Goal: Task Accomplishment & Management: Manage account settings

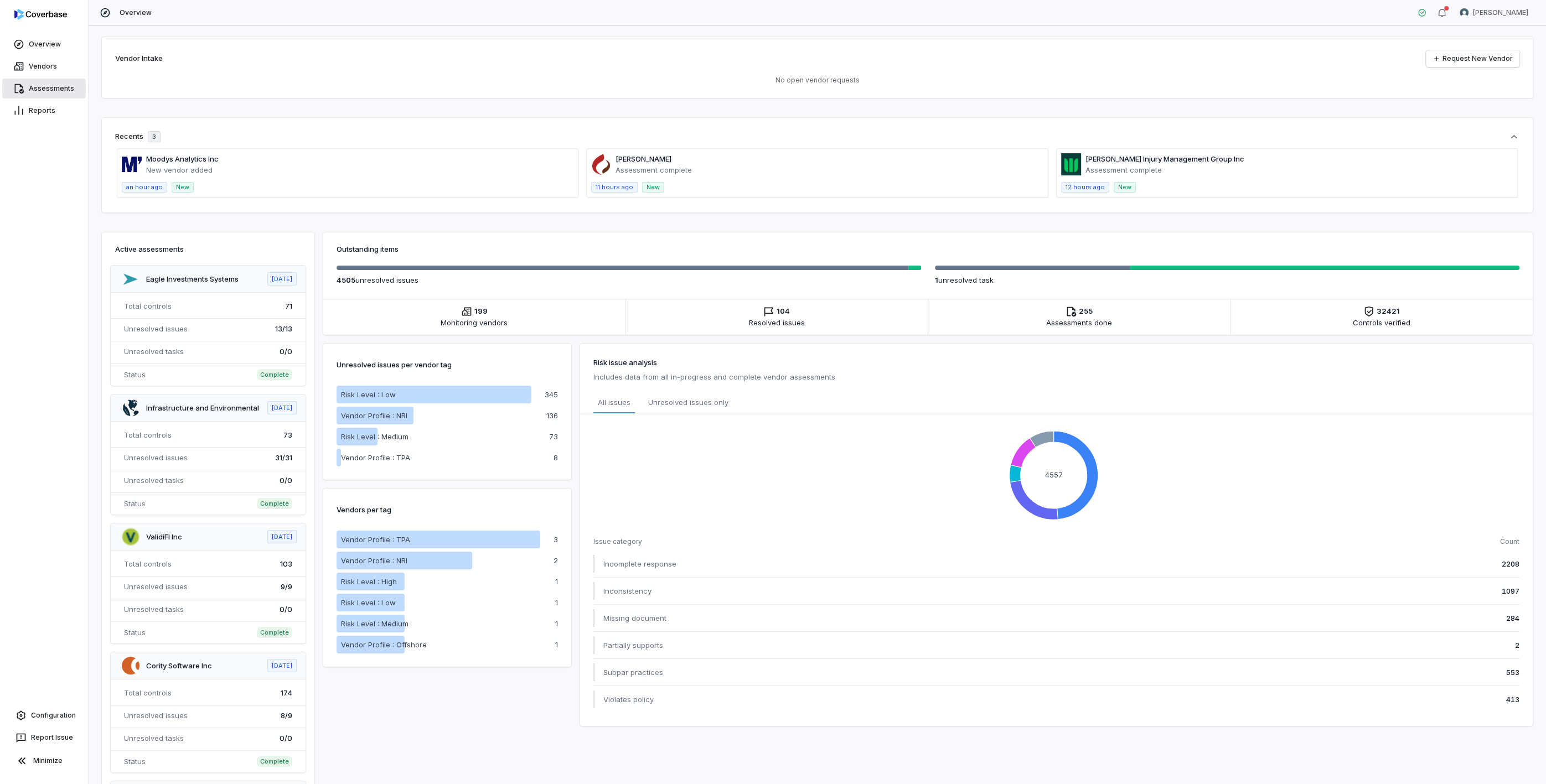
click at [49, 94] on link "Assessments" at bounding box center [44, 88] width 83 height 20
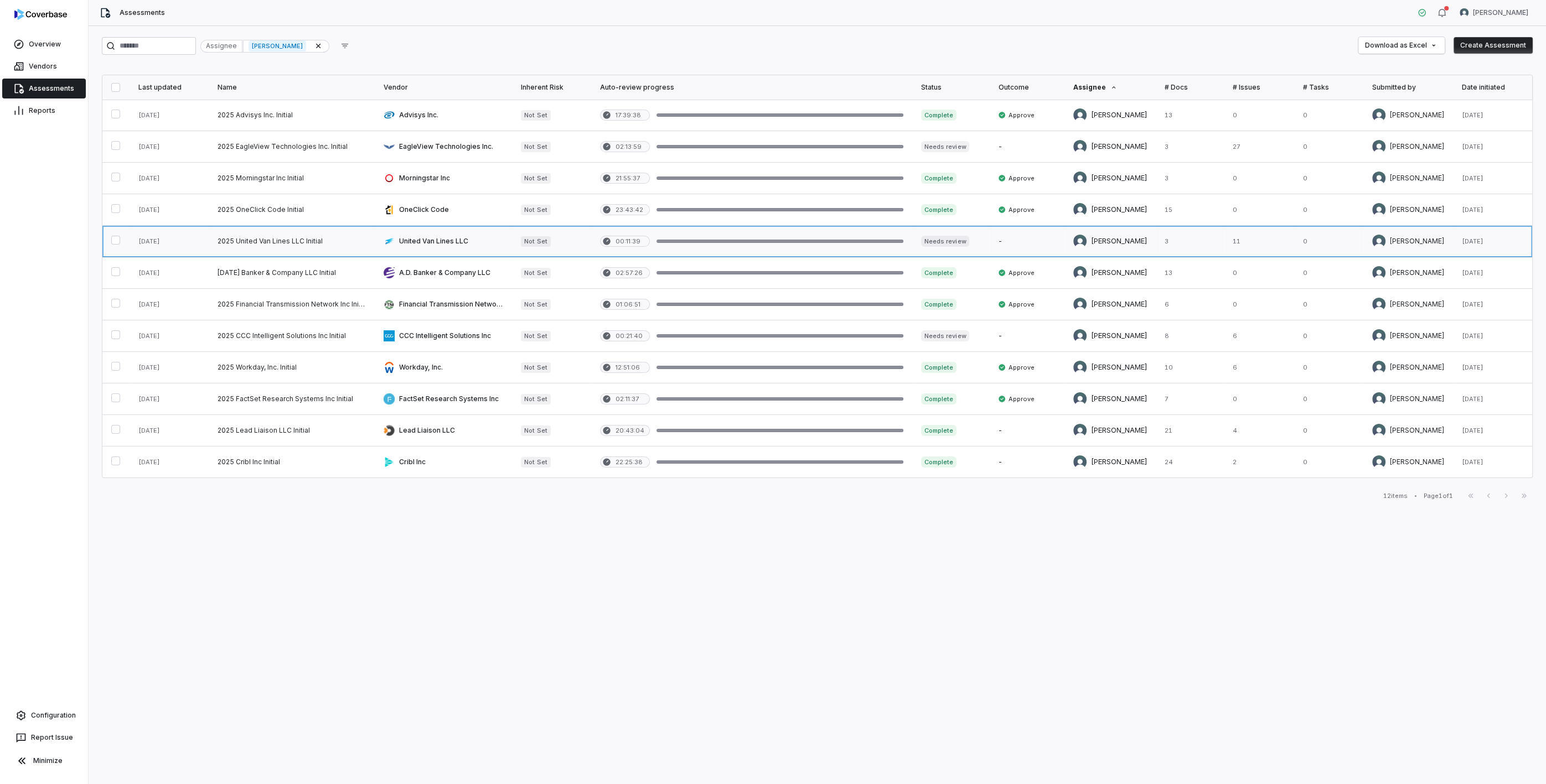
click at [309, 238] on link at bounding box center [291, 241] width 166 height 31
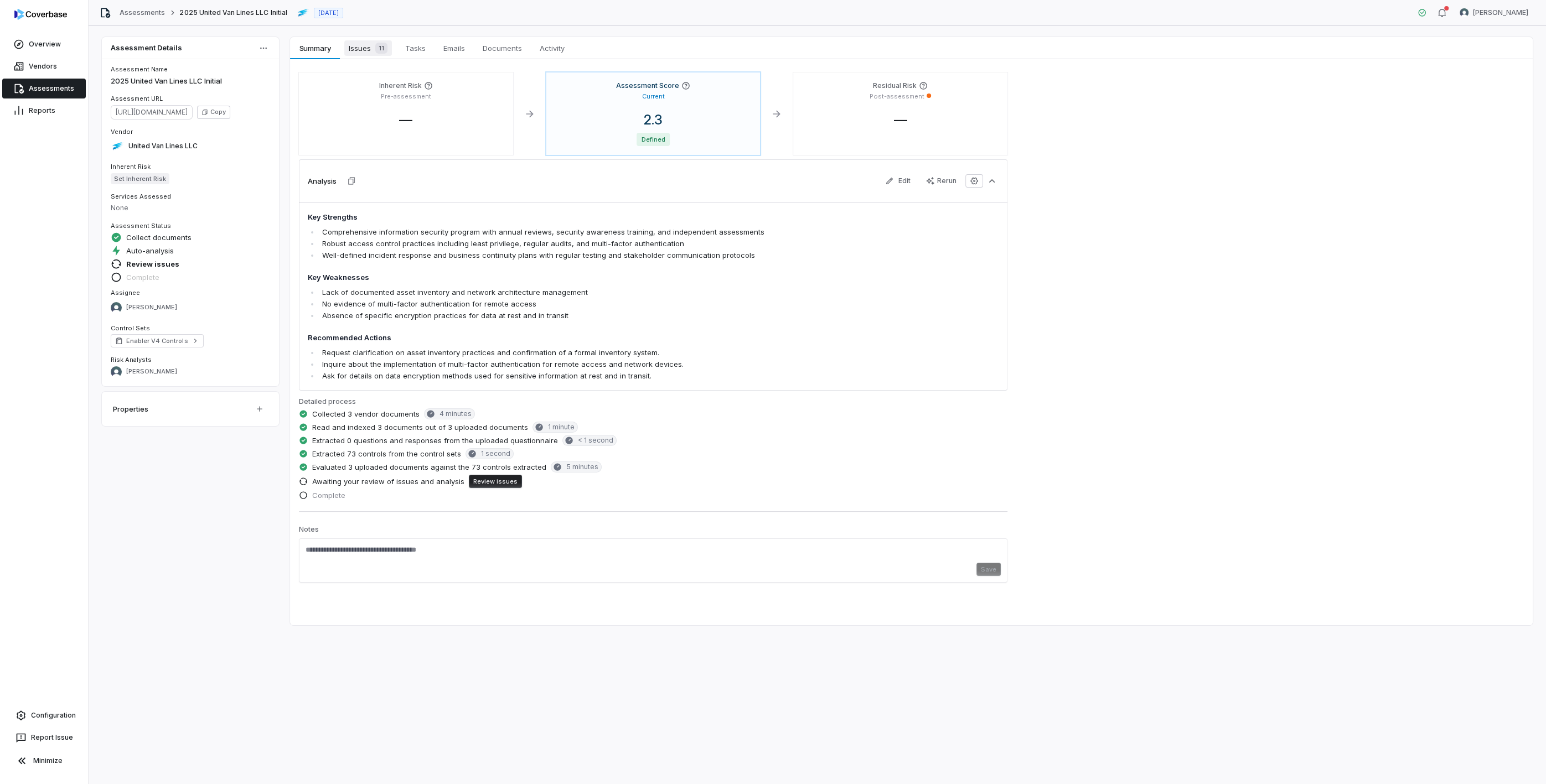
click at [367, 51] on span "Issues 11" at bounding box center [368, 48] width 47 height 16
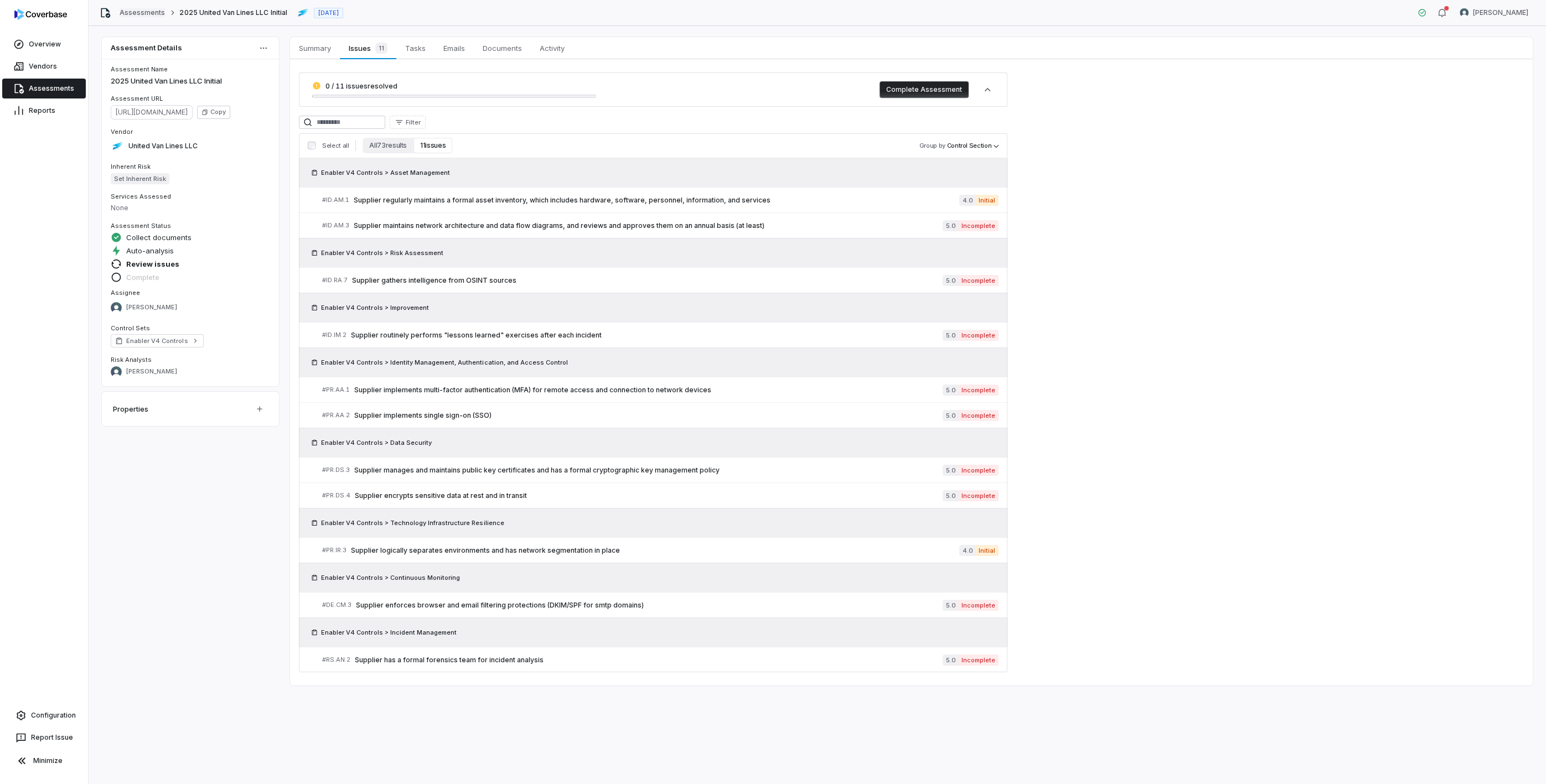
click at [154, 14] on link "Assessments" at bounding box center [142, 13] width 45 height 9
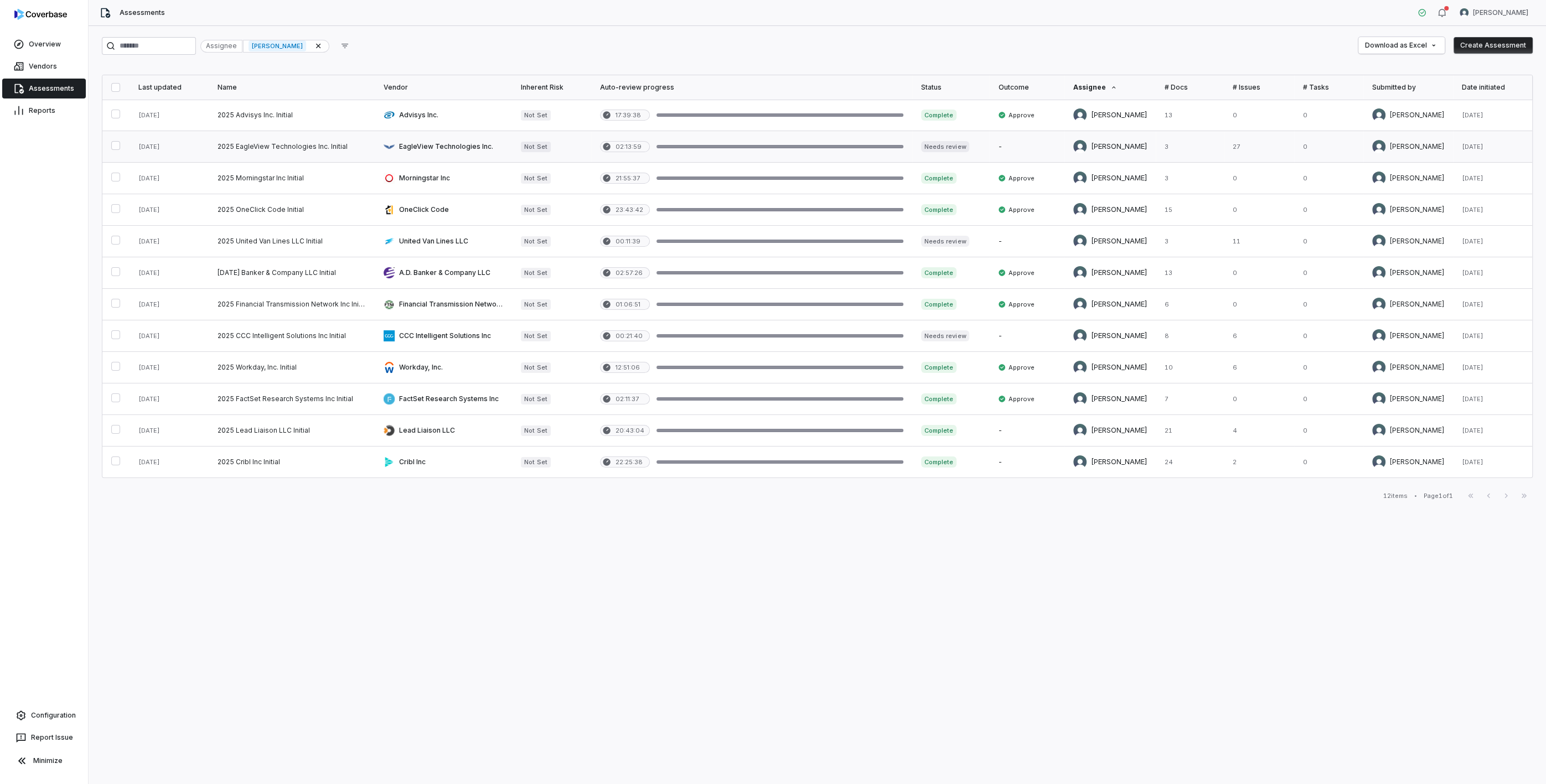
click at [314, 147] on link at bounding box center [291, 147] width 166 height 31
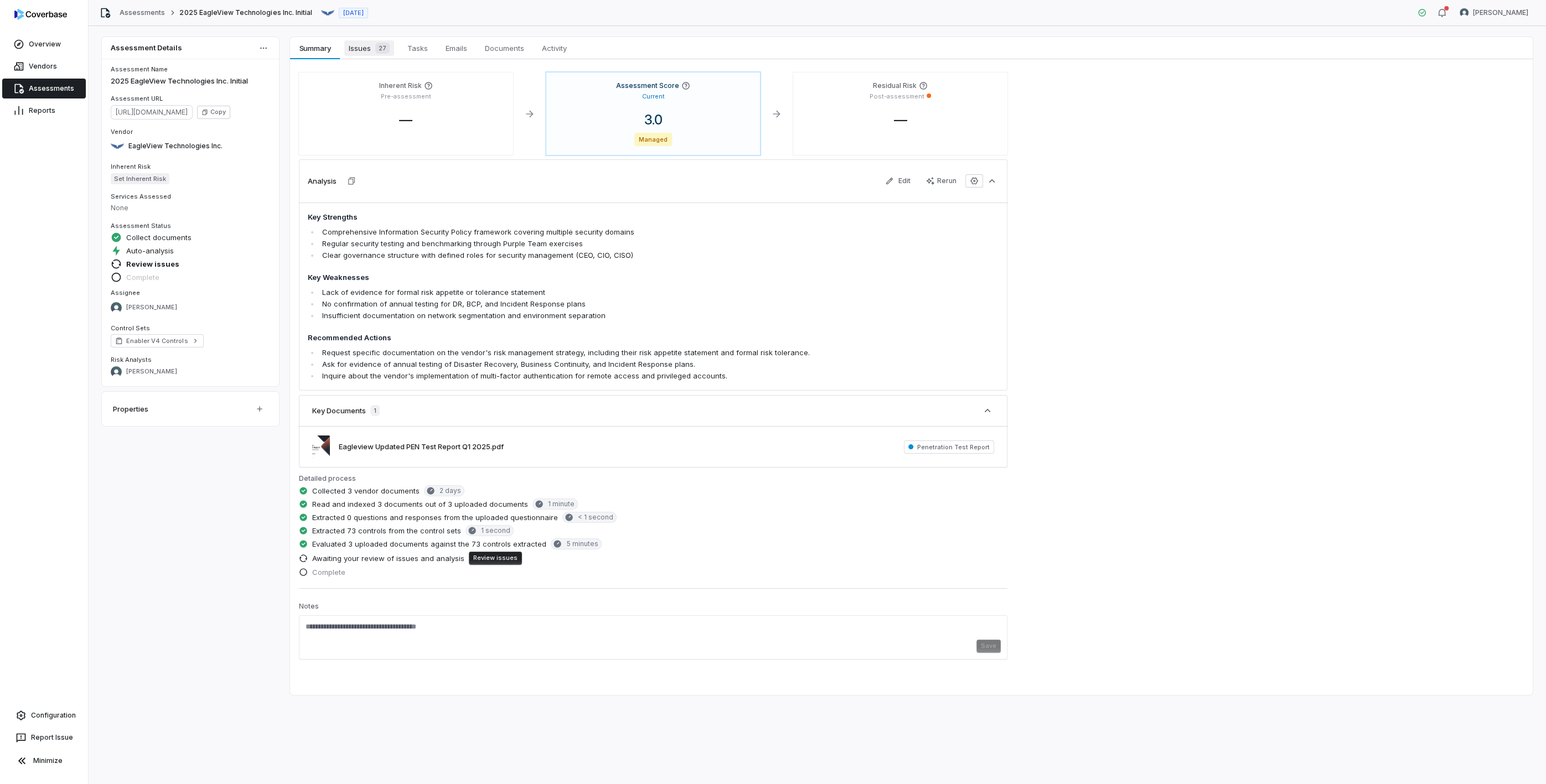
click at [355, 47] on span "Issues 27" at bounding box center [369, 48] width 49 height 16
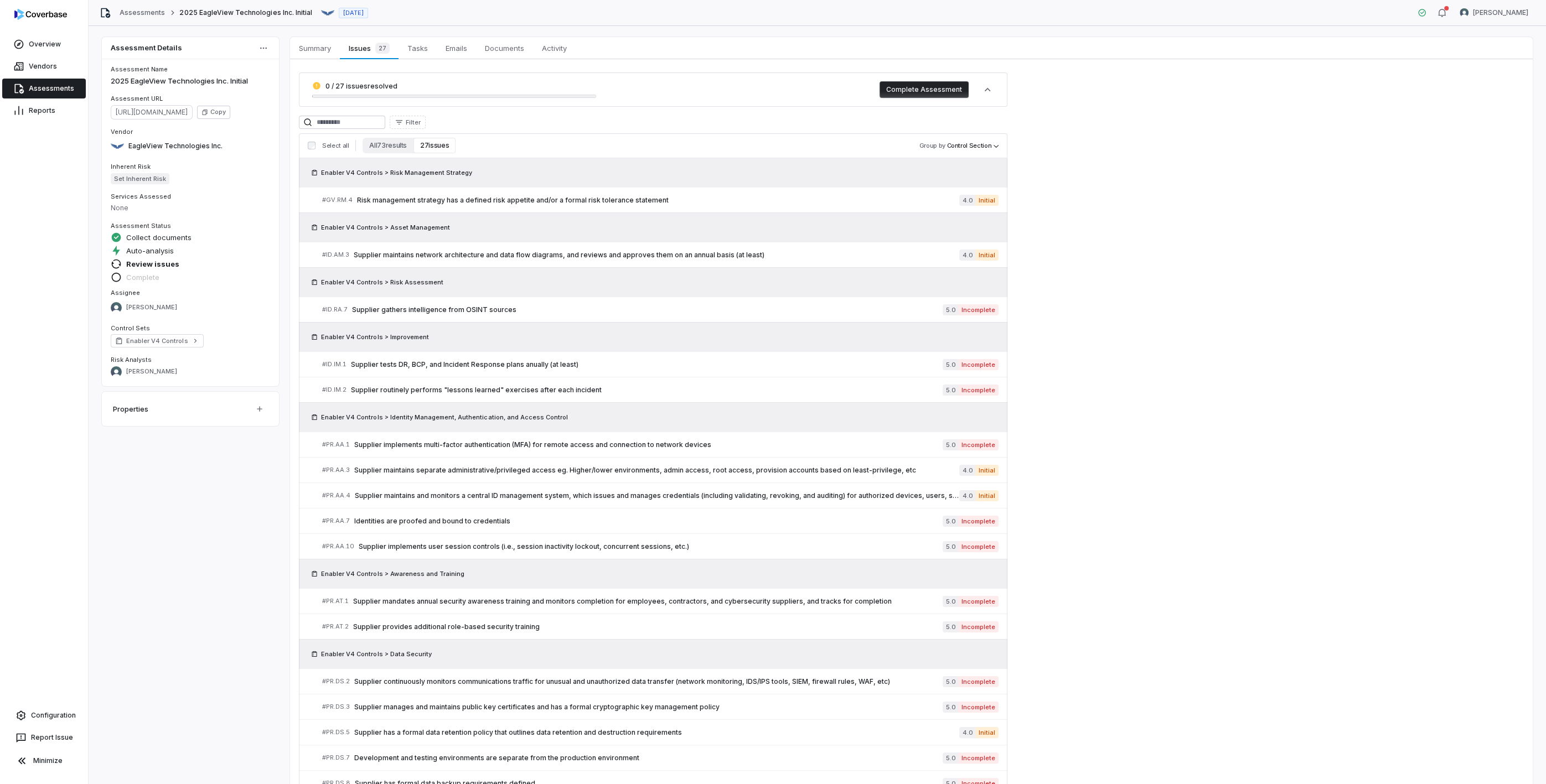
click at [432, 144] on button "27 issues" at bounding box center [434, 145] width 42 height 16
click at [389, 145] on button "All 73 results" at bounding box center [388, 145] width 51 height 16
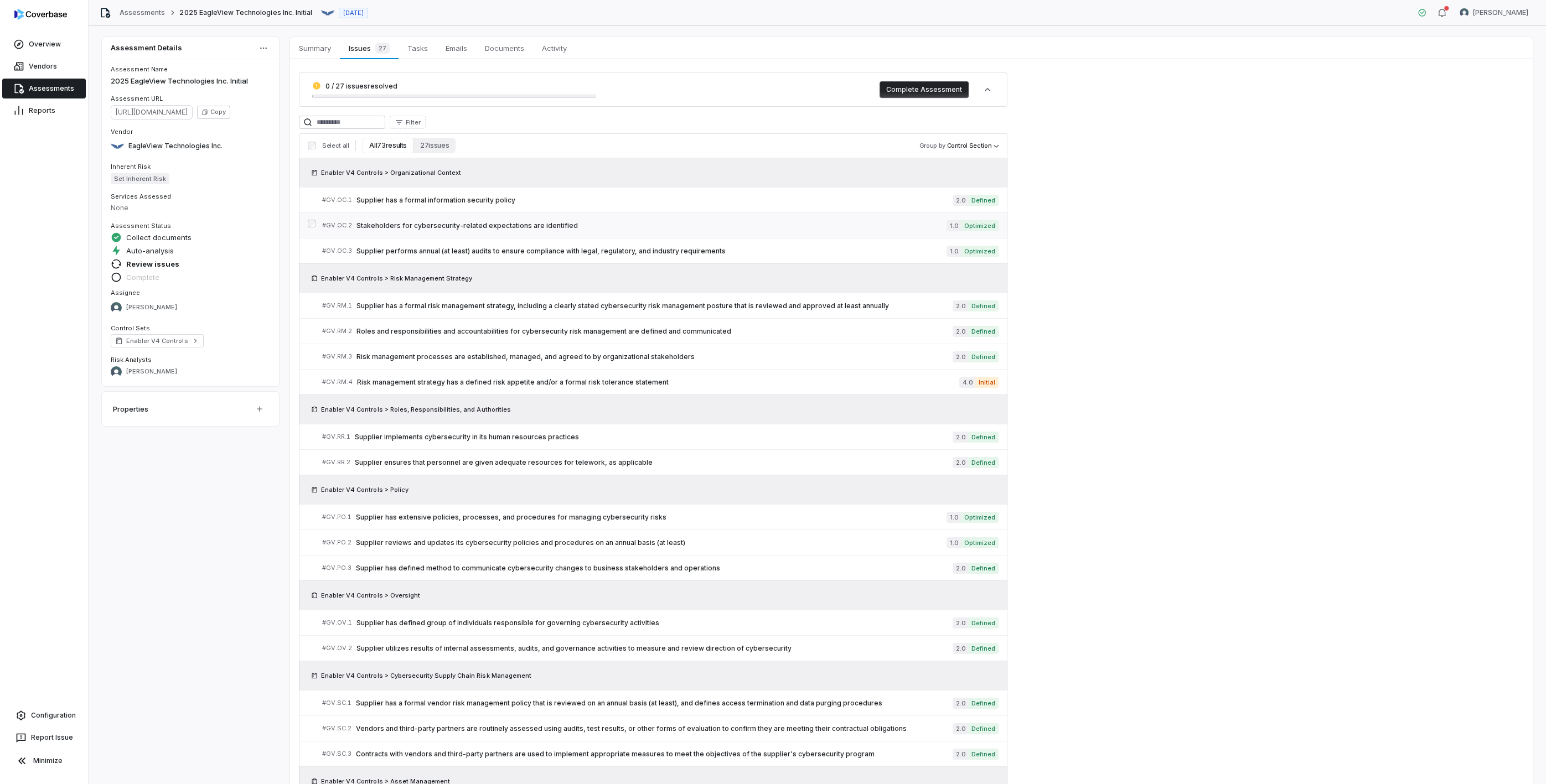
click at [558, 227] on span "Stakeholders for cybersecurity-related expectations are identified" at bounding box center [651, 226] width 590 height 9
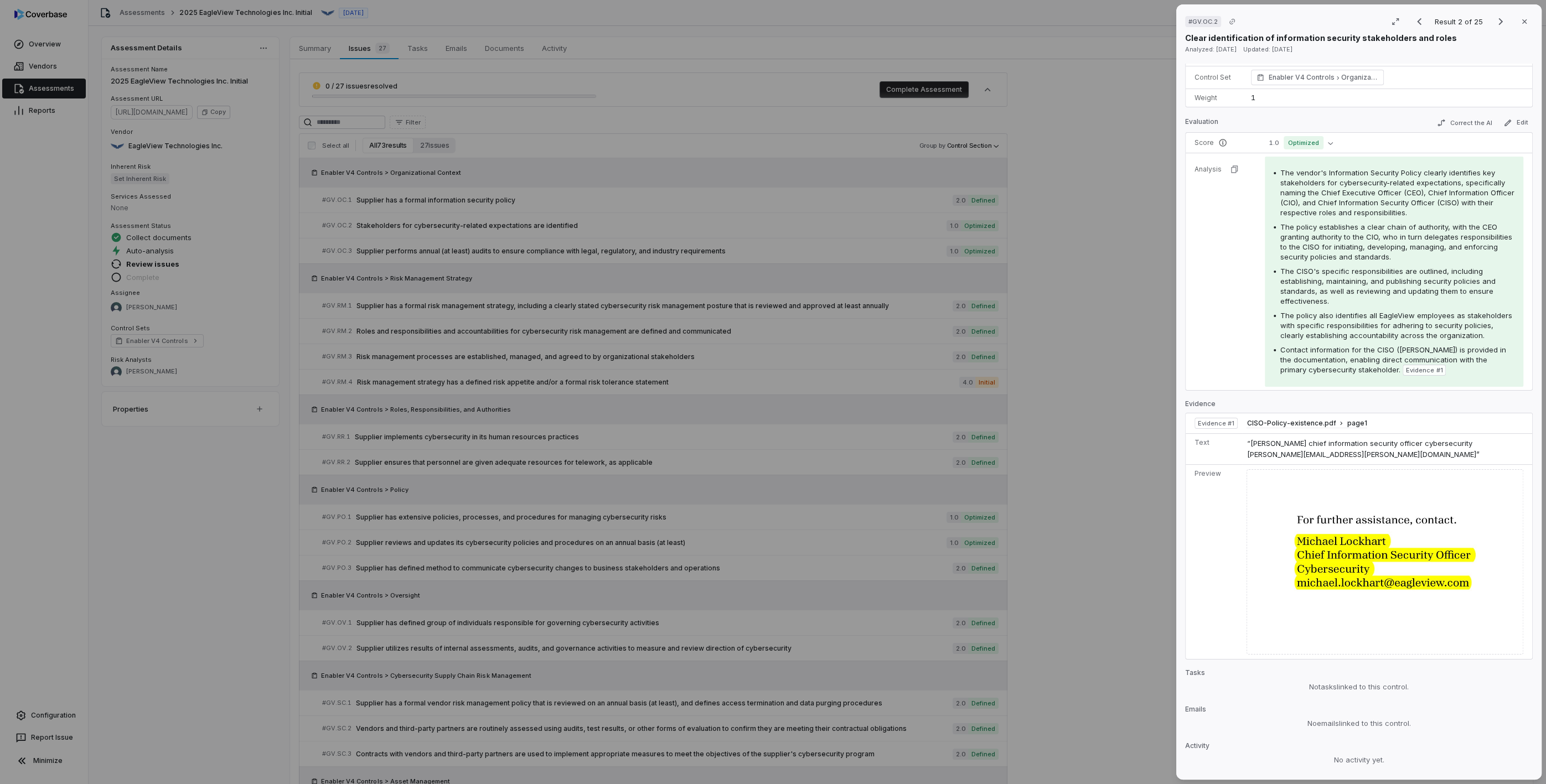
scroll to position [13, 0]
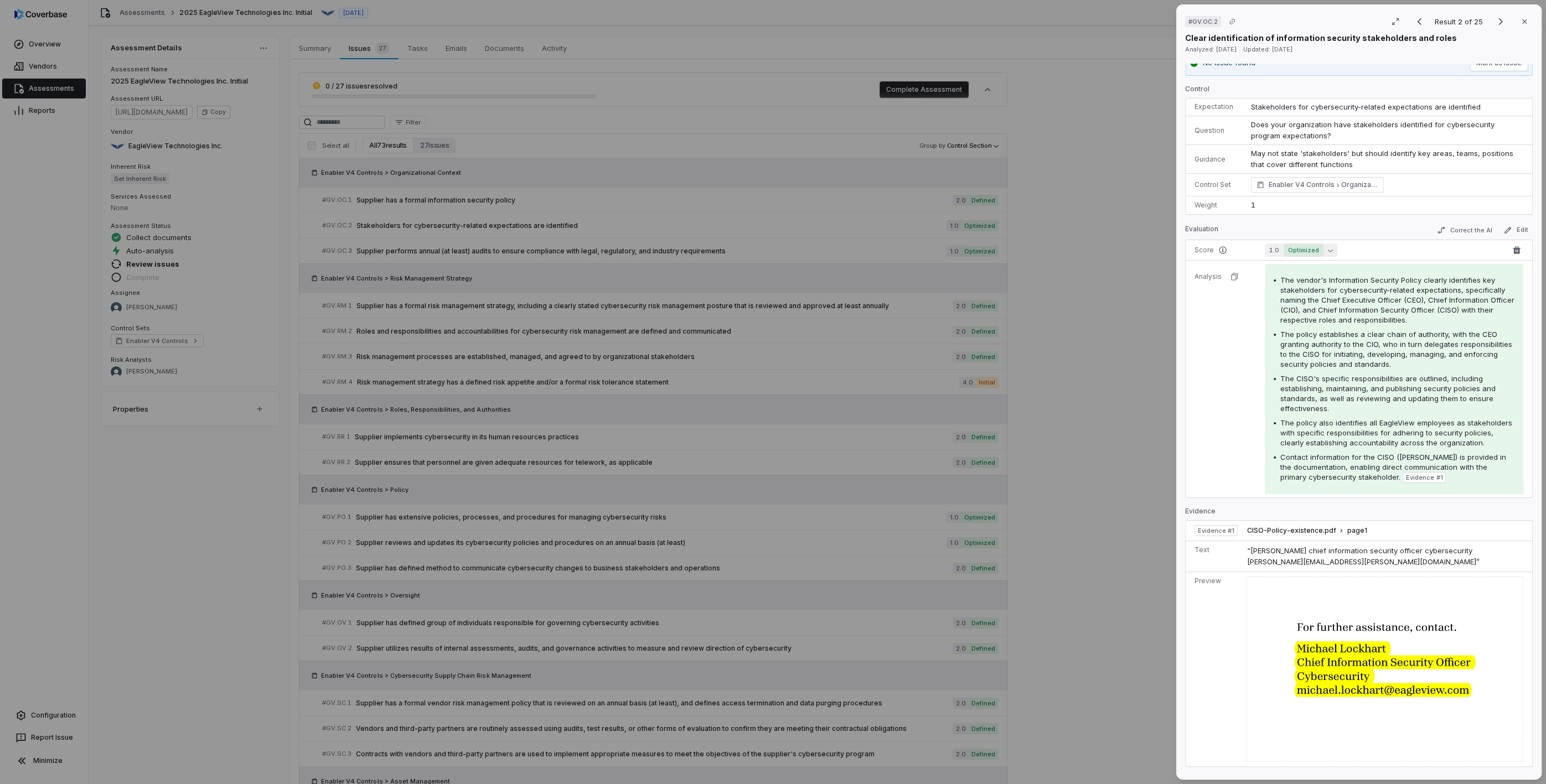
click at [1325, 252] on button "1.0 Optimized" at bounding box center [1301, 250] width 72 height 13
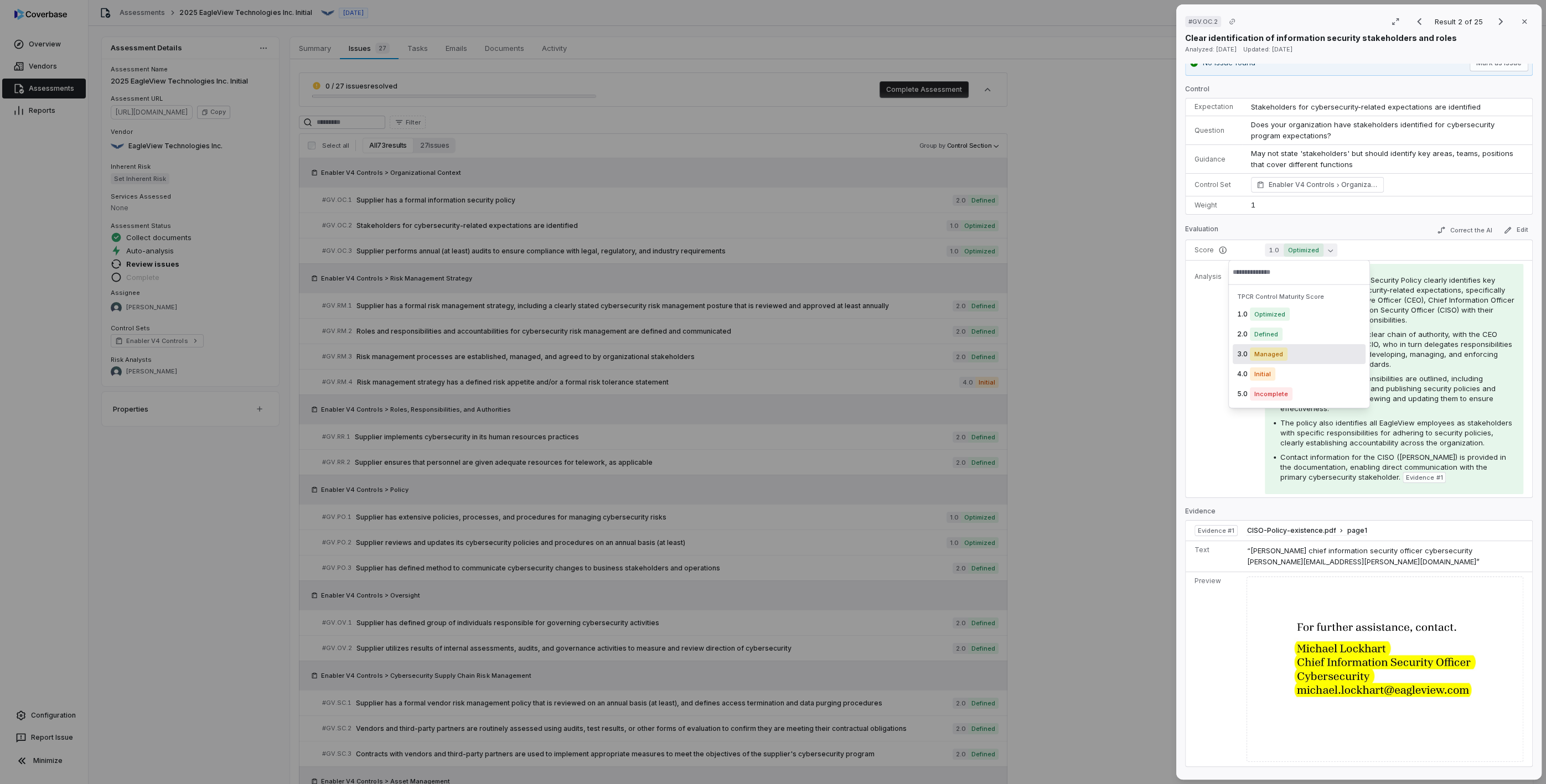
click at [1259, 351] on span "Managed" at bounding box center [1268, 354] width 38 height 13
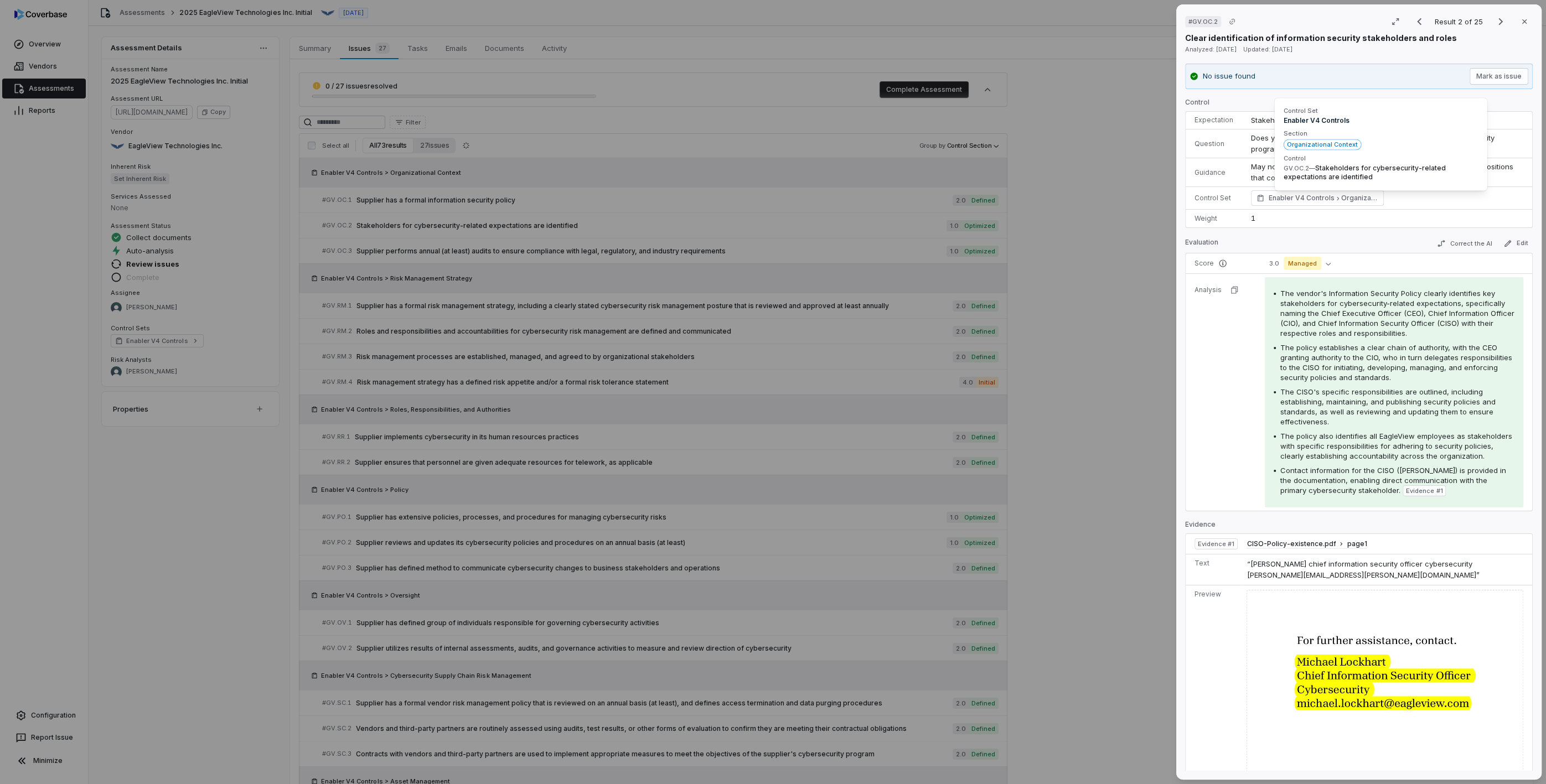
scroll to position [221, 0]
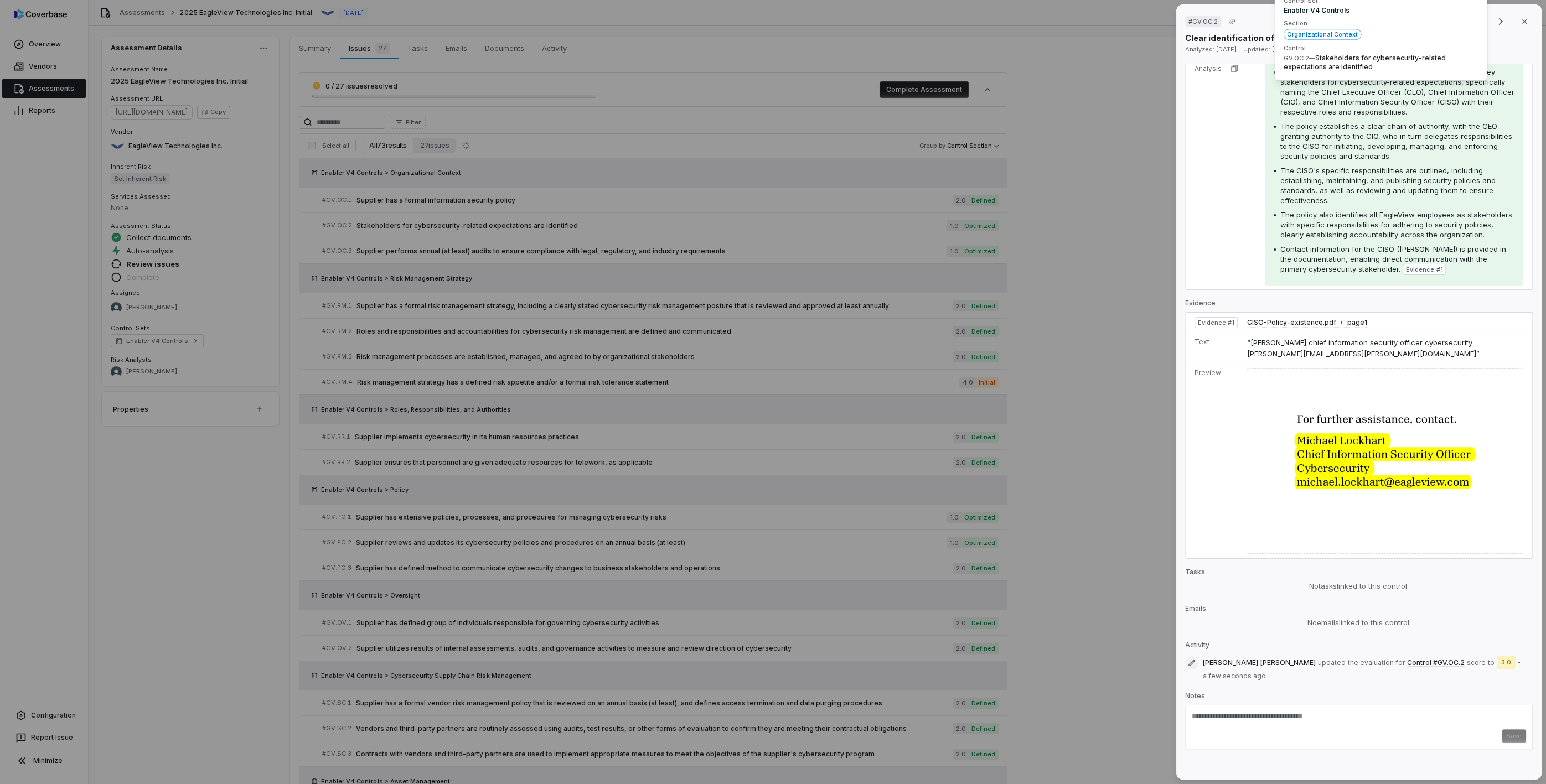
click at [1257, 712] on textarea at bounding box center [1358, 721] width 335 height 18
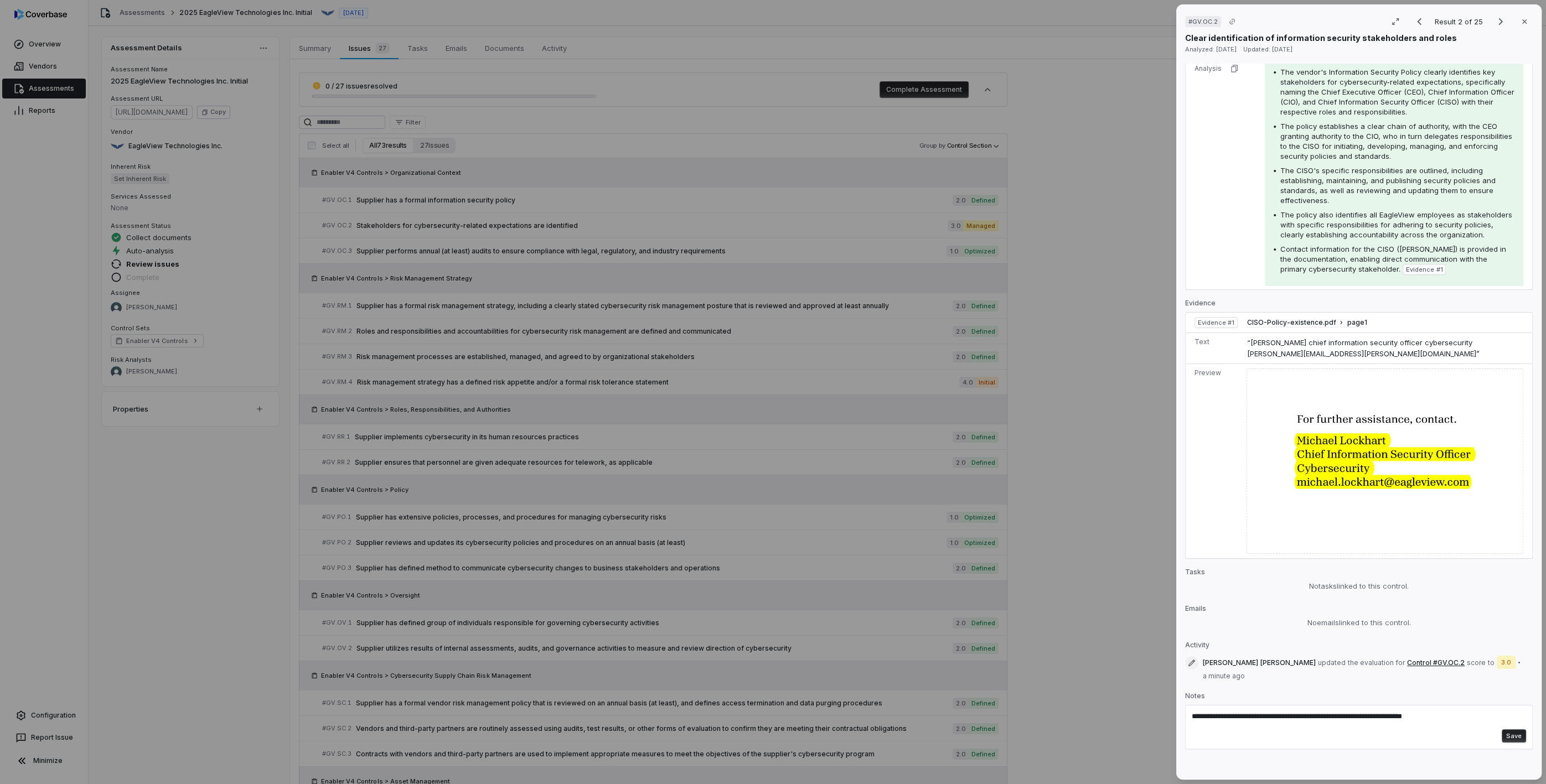
type textarea "**********"
click at [1506, 729] on button "Save" at bounding box center [1513, 736] width 24 height 13
click at [1103, 482] on div "# GV.OC.2 Result 2 of 25 Close Clear identification of information security sta…" at bounding box center [773, 392] width 1546 height 784
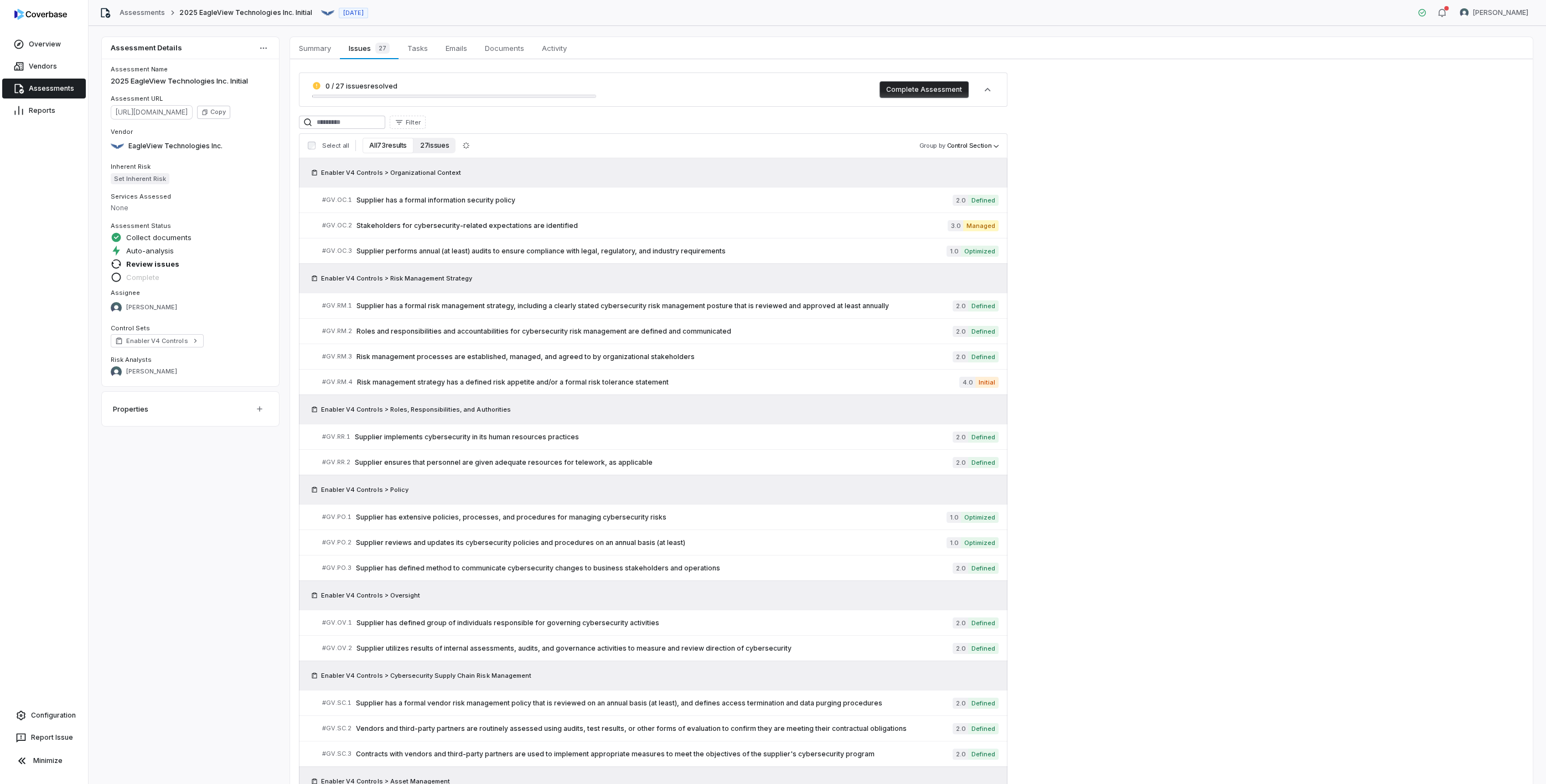
click at [425, 142] on button "27 issues" at bounding box center [434, 145] width 42 height 16
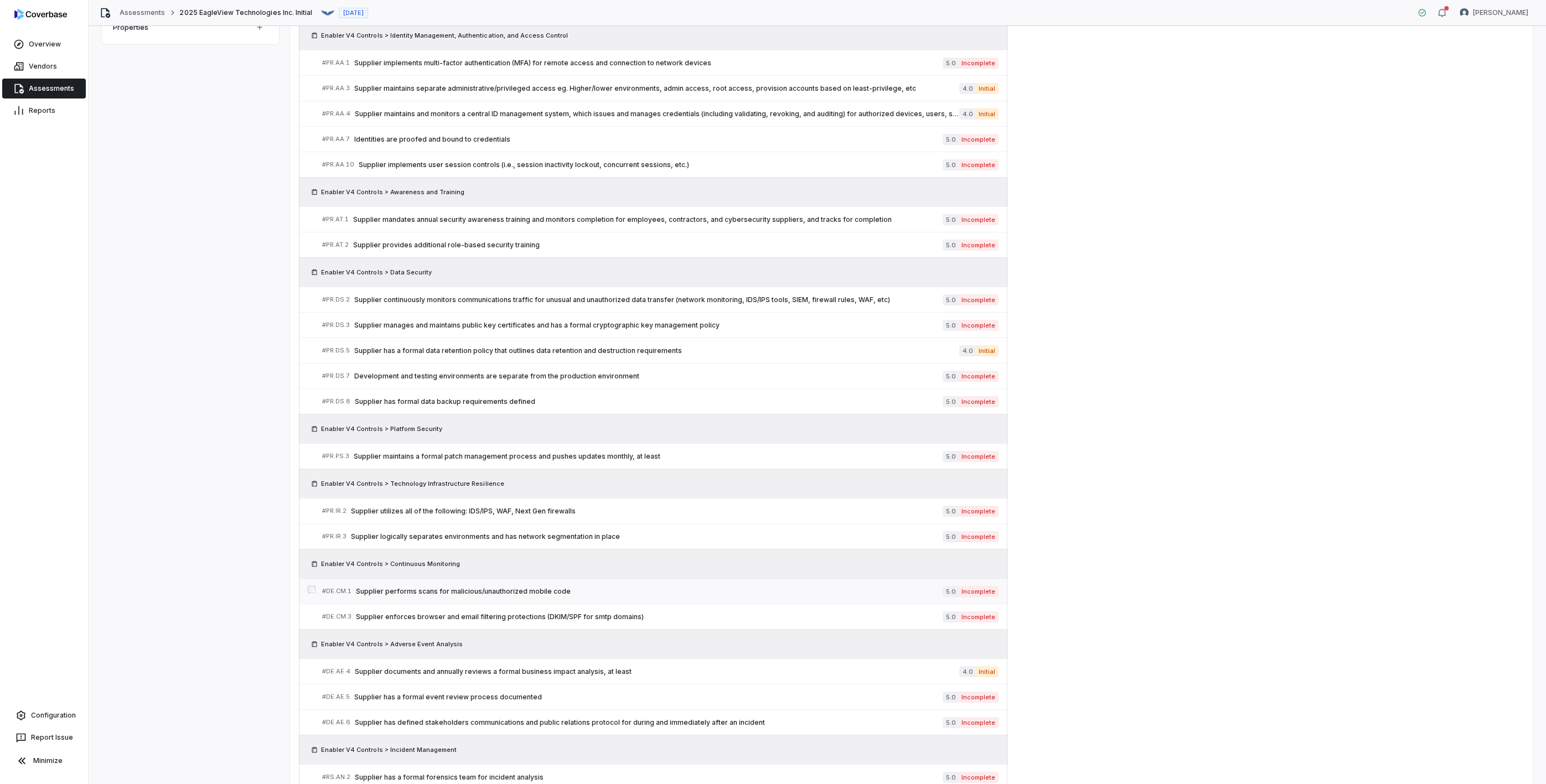
scroll to position [430, 0]
